Goal: Information Seeking & Learning: Learn about a topic

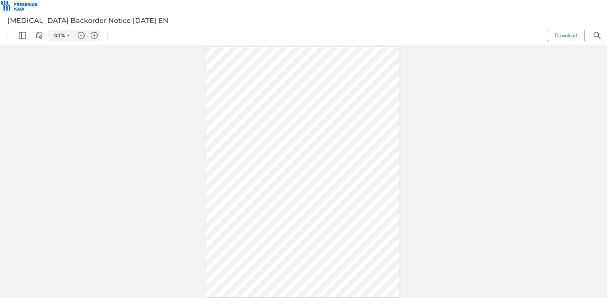
drag, startPoint x: 273, startPoint y: 179, endPoint x: 317, endPoint y: 183, distance: 44.0
click at [317, 183] on div at bounding box center [302, 172] width 193 height 250
click at [94, 34] on img "Zoom in" at bounding box center [94, 35] width 7 height 7
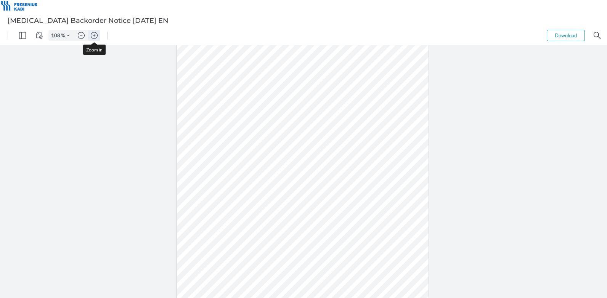
type input "133"
click at [187, 173] on div at bounding box center [303, 178] width 310 height 401
click at [190, 171] on div at bounding box center [303, 178] width 310 height 401
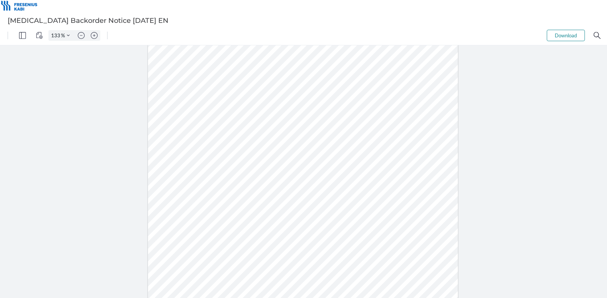
drag, startPoint x: 197, startPoint y: 169, endPoint x: 169, endPoint y: 165, distance: 28.2
click at [169, 165] on div at bounding box center [303, 178] width 310 height 401
drag, startPoint x: 290, startPoint y: 123, endPoint x: 289, endPoint y: 128, distance: 5.8
click at [289, 128] on div at bounding box center [303, 178] width 310 height 401
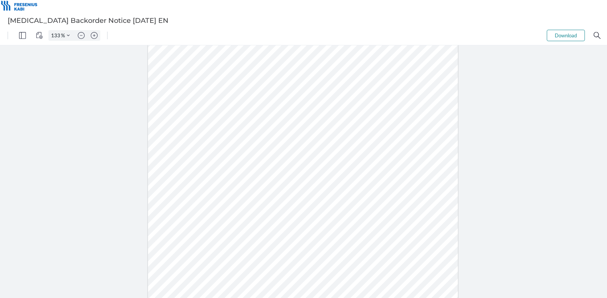
click at [289, 128] on div at bounding box center [303, 178] width 310 height 401
drag, startPoint x: 285, startPoint y: 167, endPoint x: 328, endPoint y: 175, distance: 43.3
click at [328, 175] on div at bounding box center [303, 178] width 310 height 401
